Goal: Obtain resource: Download file/media

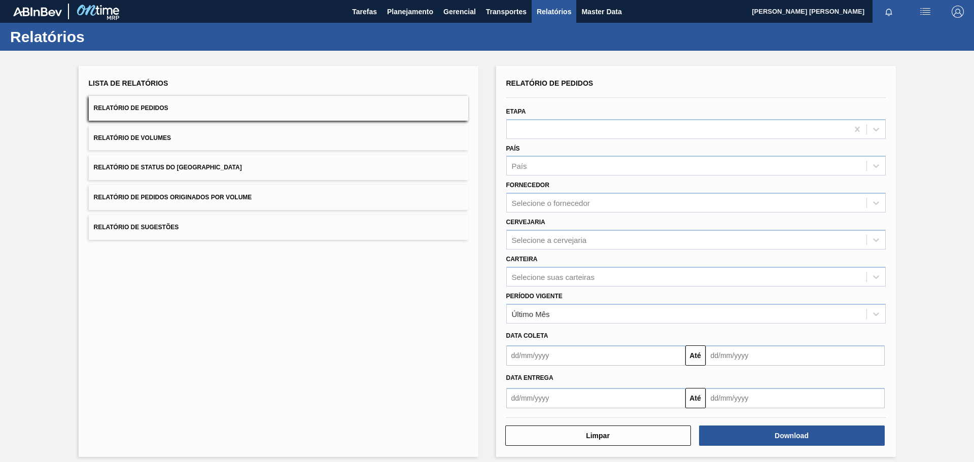
click at [319, 201] on button "Relatório de Pedidos Originados por Volume" at bounding box center [279, 197] width 380 height 25
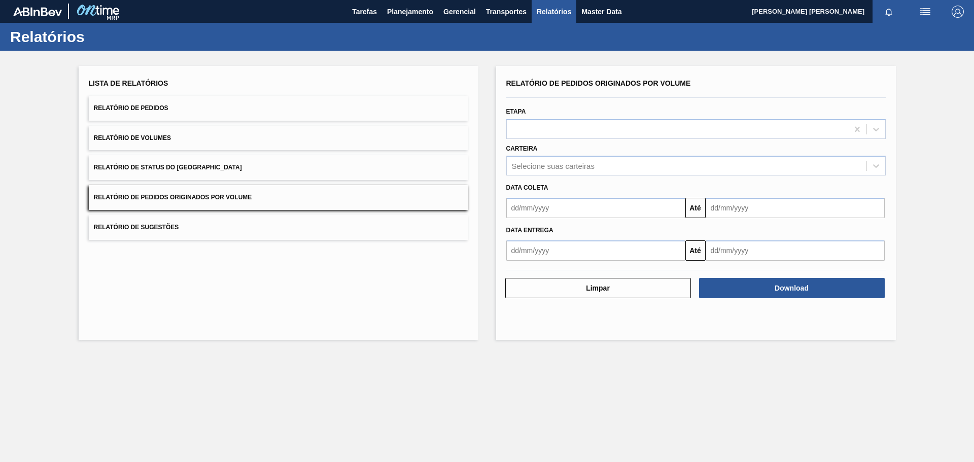
click at [319, 201] on button "Relatório de Pedidos Originados por Volume" at bounding box center [279, 197] width 380 height 25
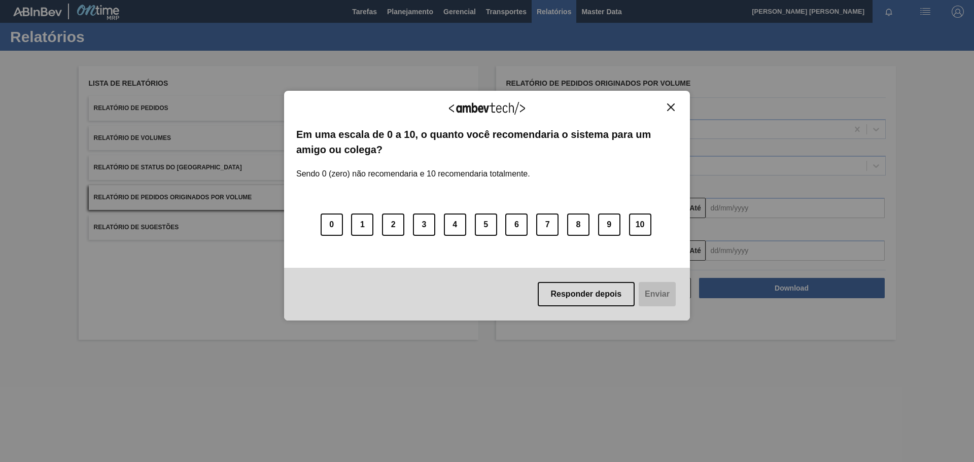
click at [669, 106] on img "Close" at bounding box center [671, 108] width 8 height 8
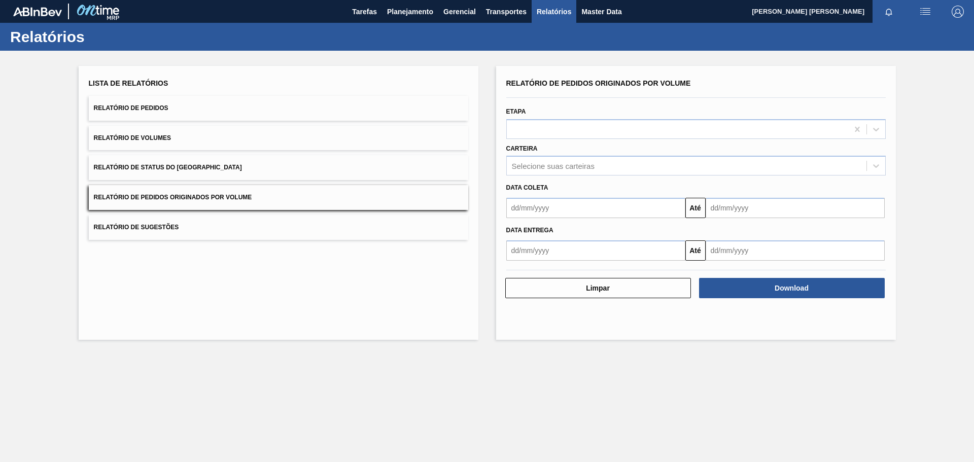
click at [230, 196] on span "Relatório de Pedidos Originados por Volume" at bounding box center [173, 197] width 158 height 7
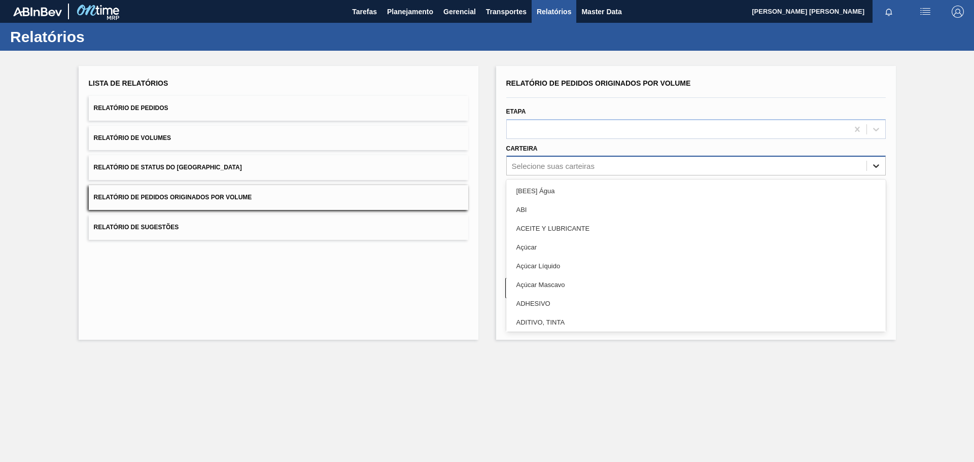
click at [873, 166] on icon at bounding box center [876, 166] width 10 height 10
type input "gar"
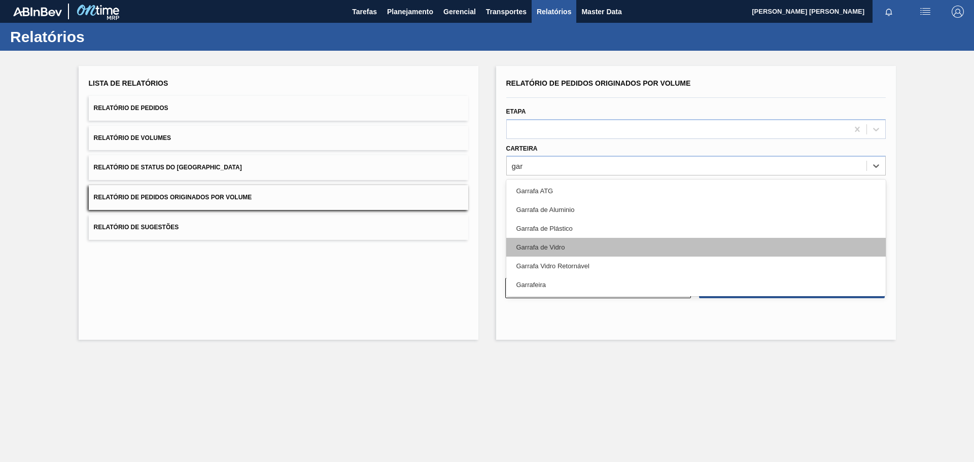
click at [614, 244] on div "Garrafa de Vidro" at bounding box center [696, 247] width 380 height 19
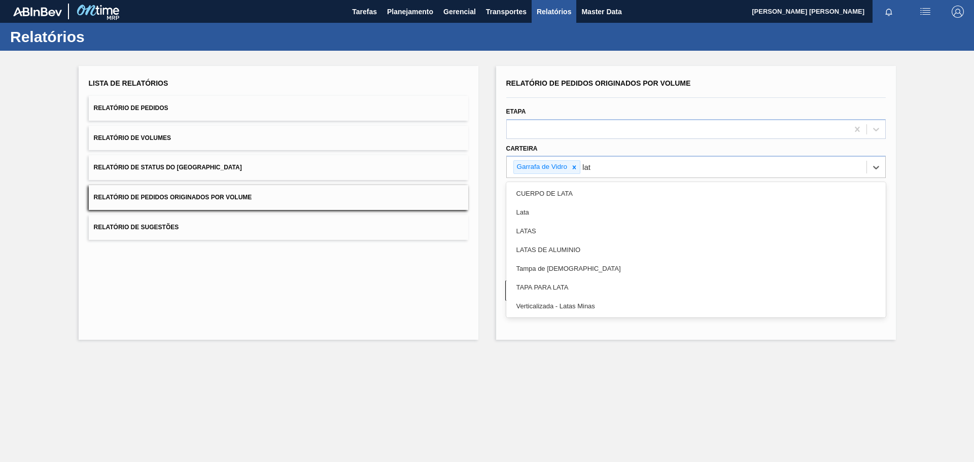
type input "lata"
click at [621, 216] on div "Lata" at bounding box center [696, 212] width 380 height 19
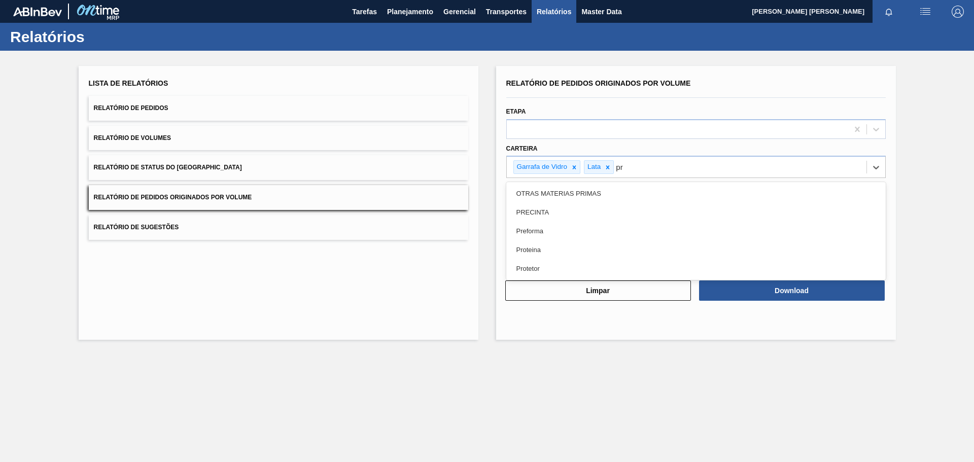
type input "pre"
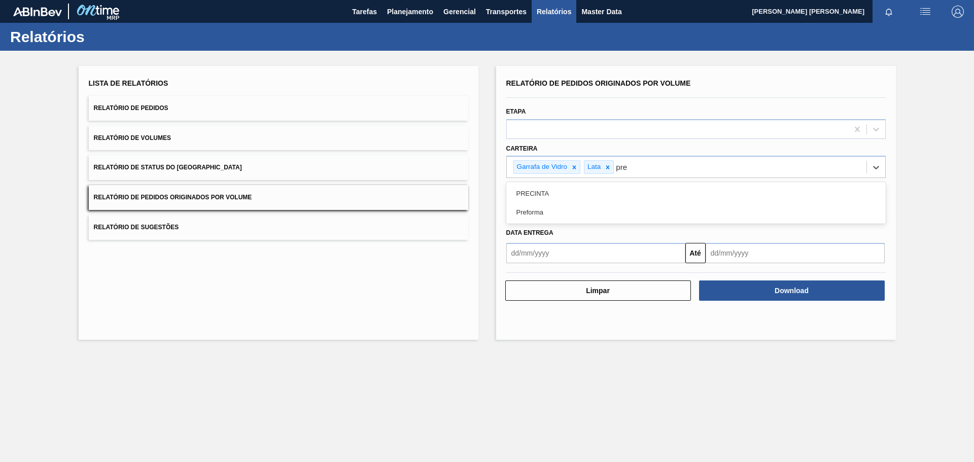
click at [621, 216] on div "Preforma" at bounding box center [696, 212] width 380 height 19
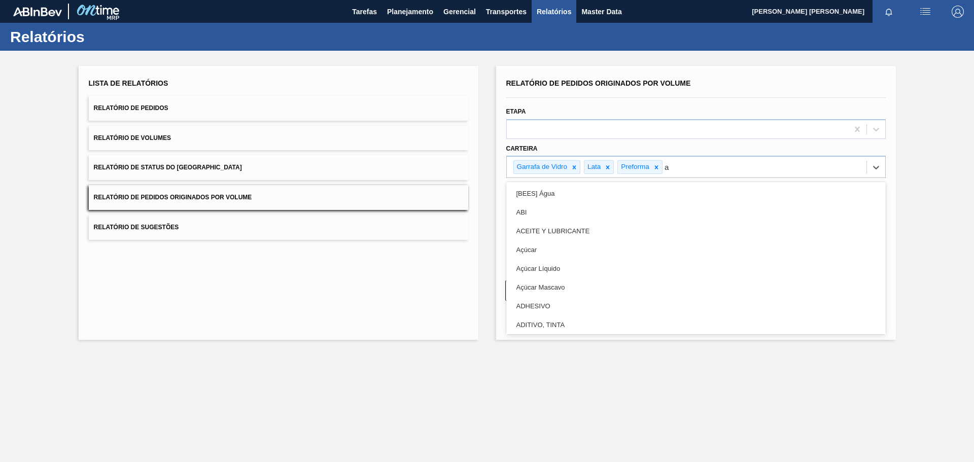
type input "aç"
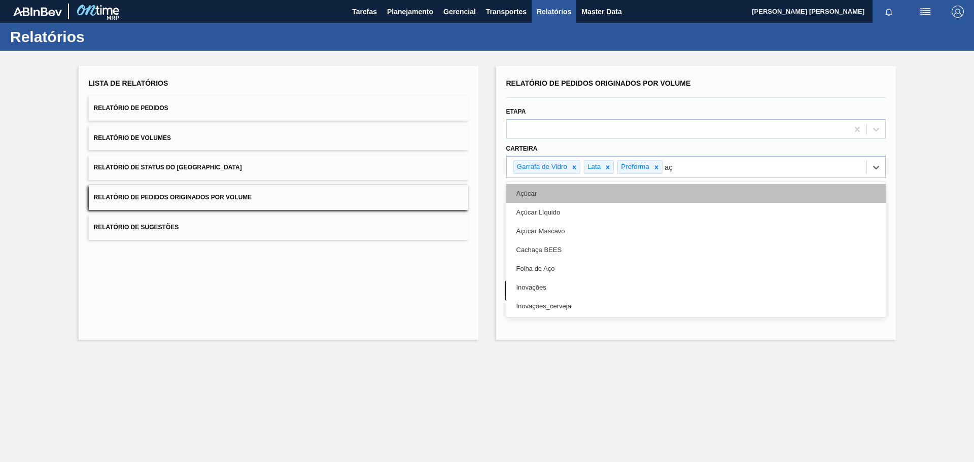
click at [602, 200] on div "Açúcar" at bounding box center [696, 193] width 380 height 19
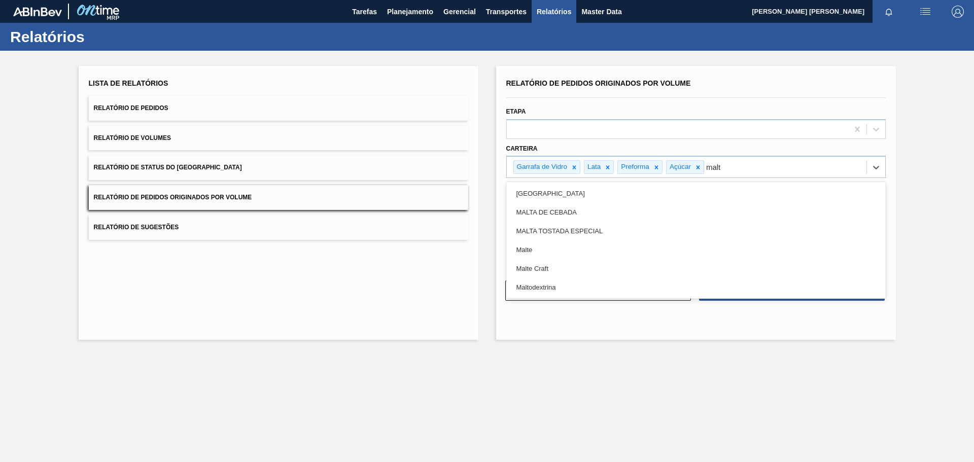
type input "malte"
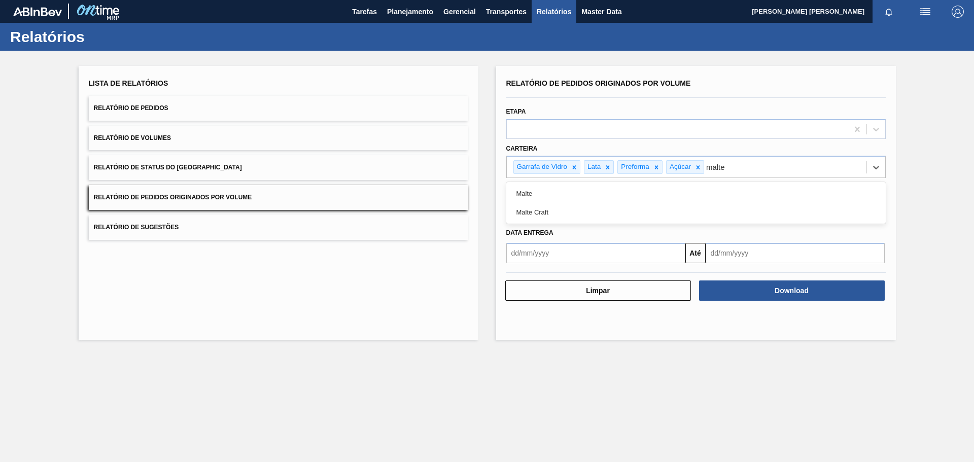
click at [602, 200] on div "Malte" at bounding box center [696, 193] width 380 height 19
type input "xarope"
click at [602, 200] on div "Xarope" at bounding box center [696, 193] width 380 height 19
click at [608, 212] on input "text" at bounding box center [595, 210] width 179 height 20
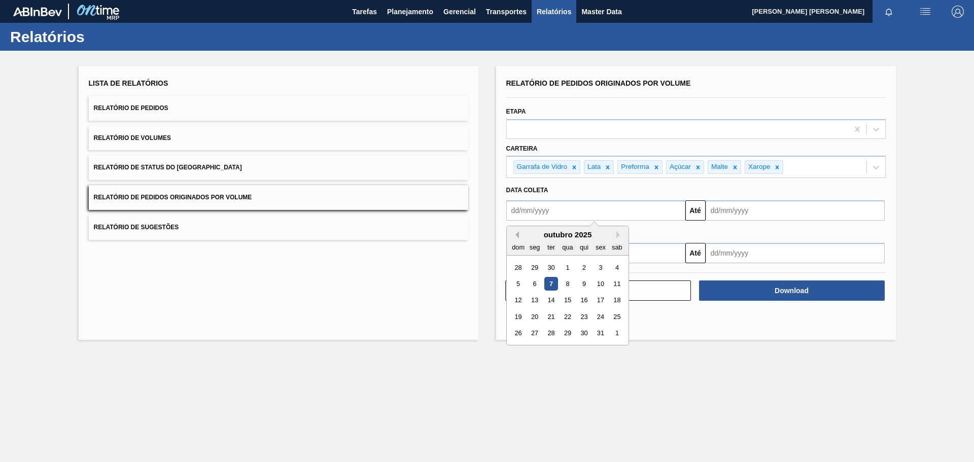
click at [516, 234] on button "Previous Month" at bounding box center [515, 234] width 7 height 7
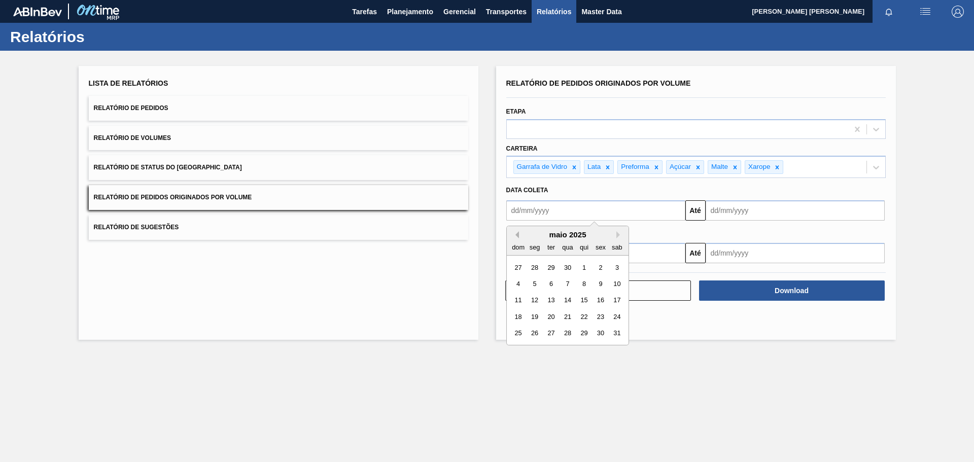
click at [516, 234] on button "Previous Month" at bounding box center [515, 234] width 7 height 7
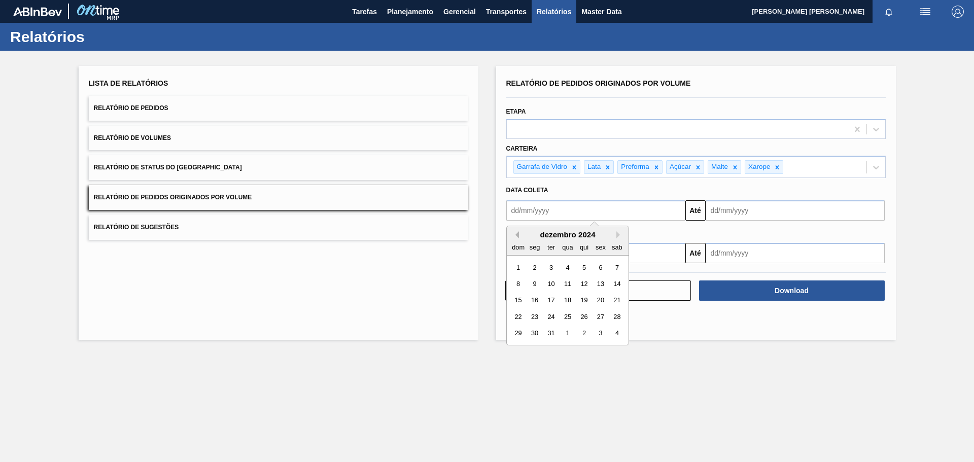
click at [516, 234] on button "Previous Month" at bounding box center [515, 234] width 7 height 7
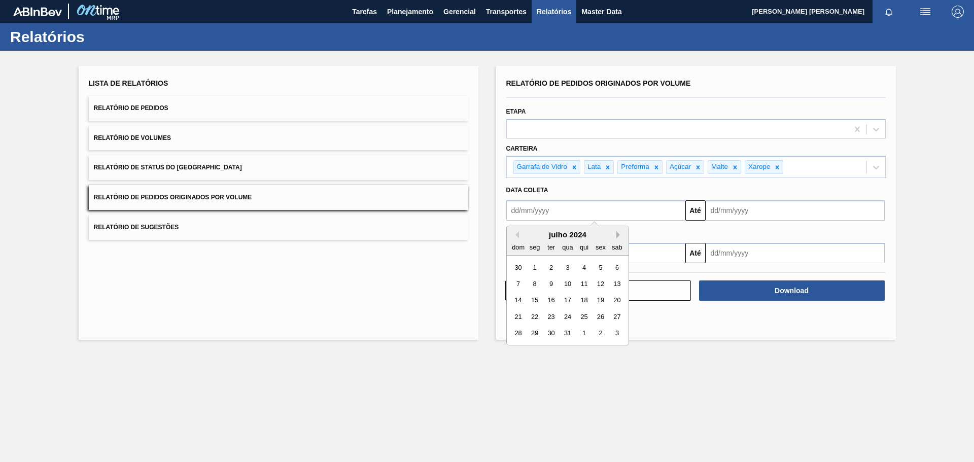
click at [620, 234] on button "Next Month" at bounding box center [619, 234] width 7 height 7
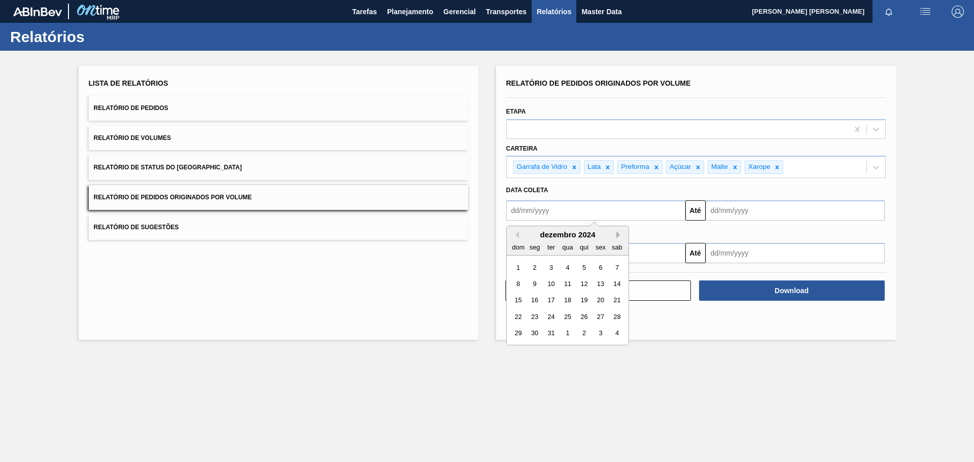
click at [620, 234] on button "Next Month" at bounding box center [619, 234] width 7 height 7
click at [569, 267] on div "1" at bounding box center [568, 268] width 14 height 14
type input "[DATE]"
click at [801, 212] on input "text" at bounding box center [795, 210] width 179 height 20
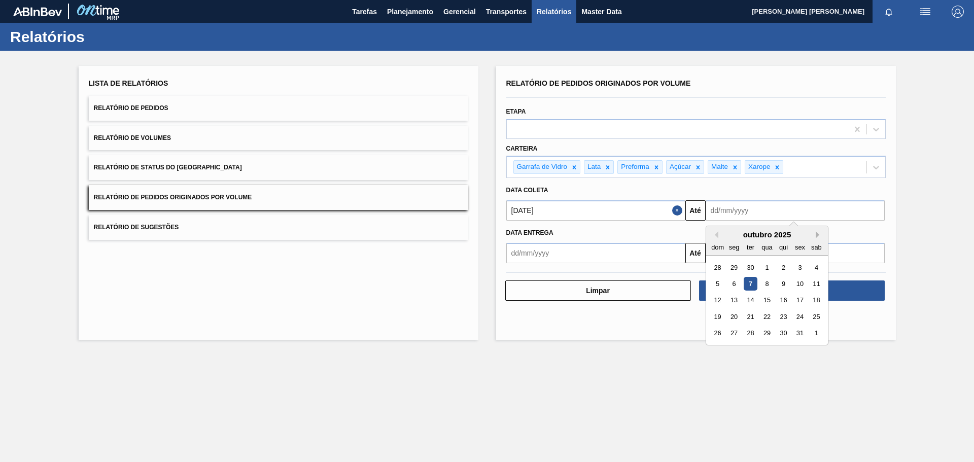
click at [818, 234] on button "Next Month" at bounding box center [819, 234] width 7 height 7
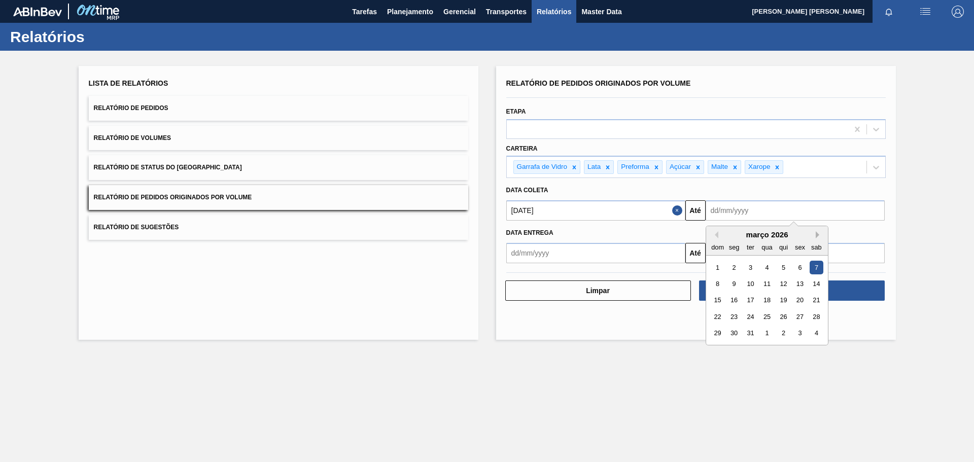
click at [818, 234] on button "Next Month" at bounding box center [819, 234] width 7 height 7
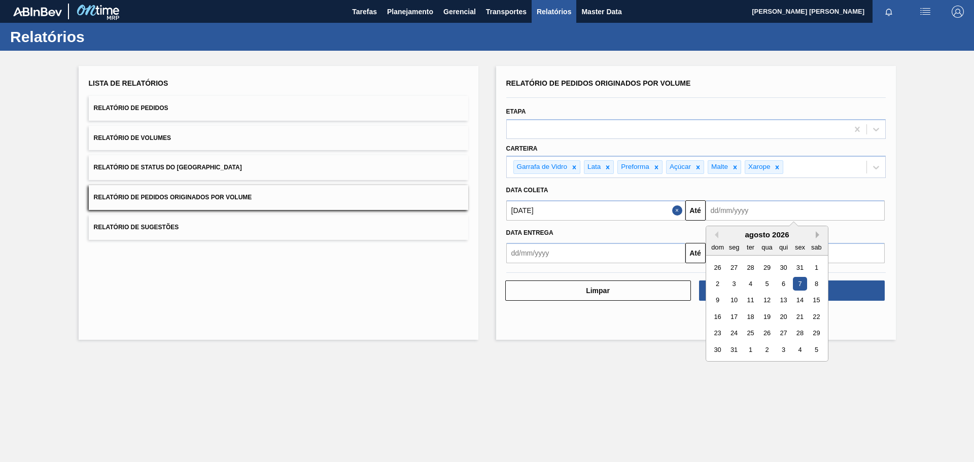
click at [818, 234] on button "Next Month" at bounding box center [819, 234] width 7 height 7
click at [753, 284] on div "6" at bounding box center [750, 284] width 14 height 14
type input "[DATE]"
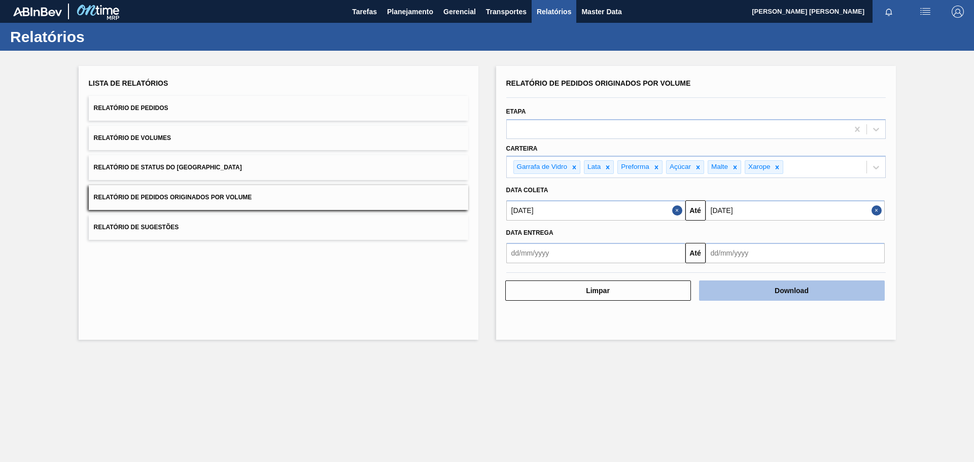
click at [818, 294] on button "Download" at bounding box center [792, 291] width 186 height 20
click at [755, 294] on button "Download" at bounding box center [792, 291] width 186 height 20
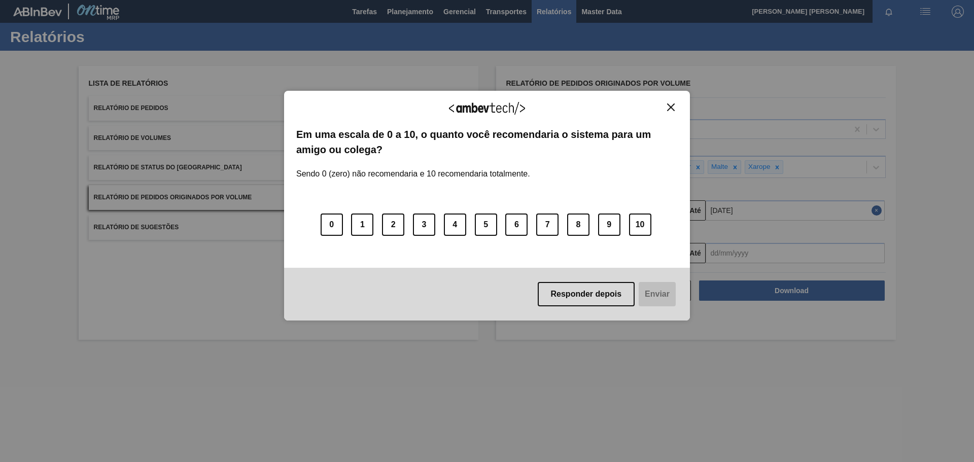
click at [669, 105] on img "Close" at bounding box center [671, 108] width 8 height 8
click at [672, 107] on img "Close" at bounding box center [671, 108] width 8 height 8
